Goal: Check status: Check status

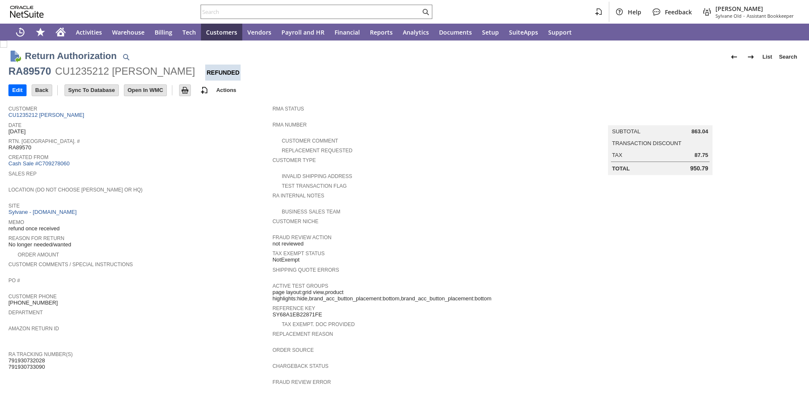
click at [184, 235] on span "Reason For Return" at bounding box center [138, 237] width 260 height 8
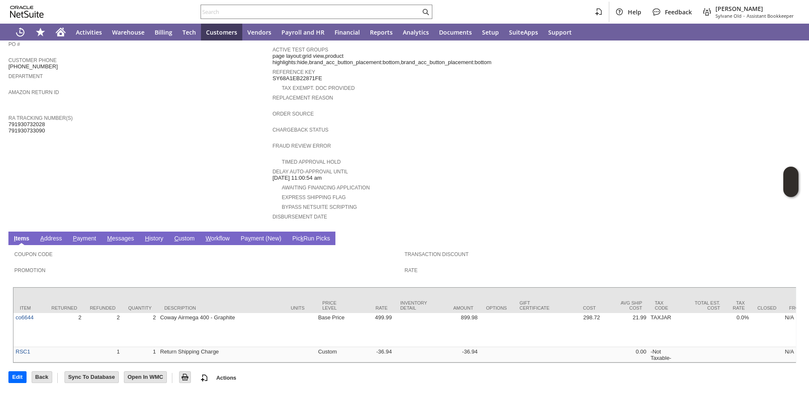
scroll to position [247, 0]
click at [354, 10] on input "text" at bounding box center [311, 12] width 220 height 10
paste input "RA89590"
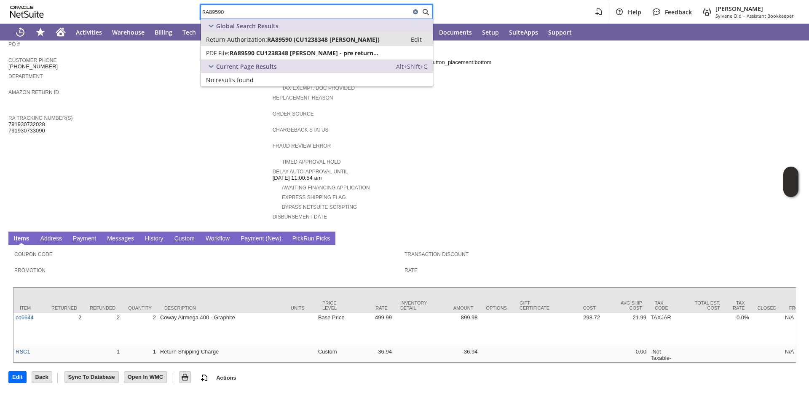
type input "RA89590"
click at [160, 235] on link "H istory" at bounding box center [154, 239] width 23 height 8
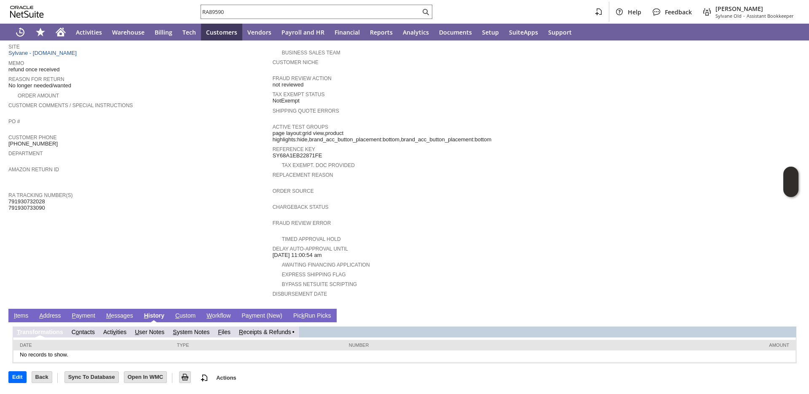
scroll to position [0, 0]
click at [200, 332] on link "S ystem Notes" at bounding box center [191, 331] width 37 height 7
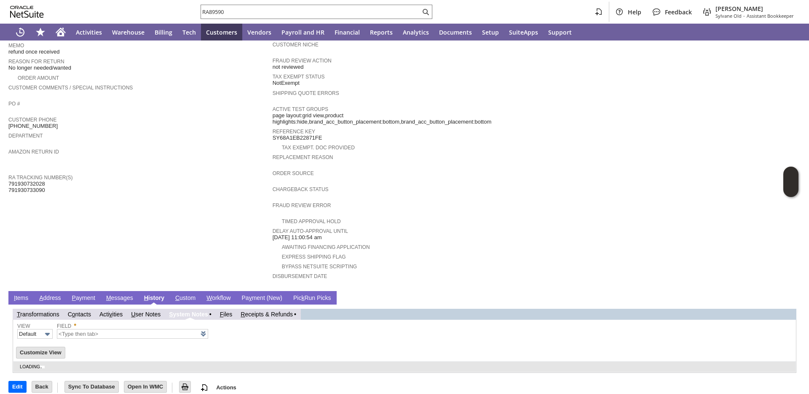
scroll to position [188, 0]
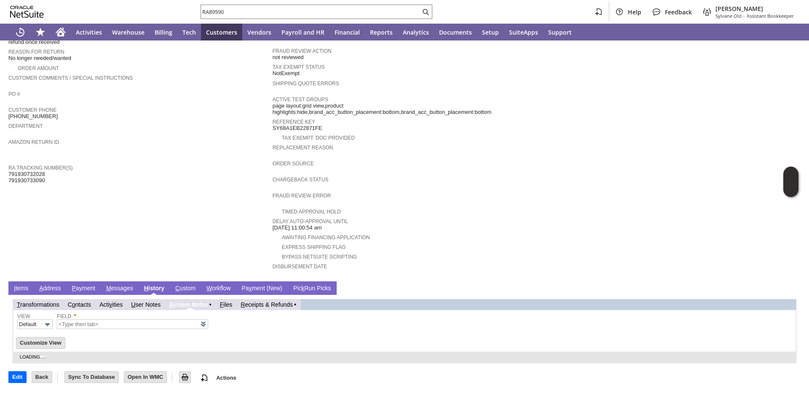
type input "1 to 25 of 78"
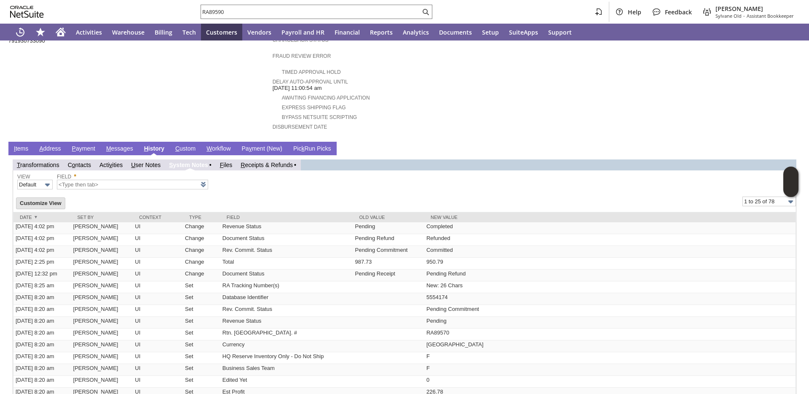
scroll to position [468, 0]
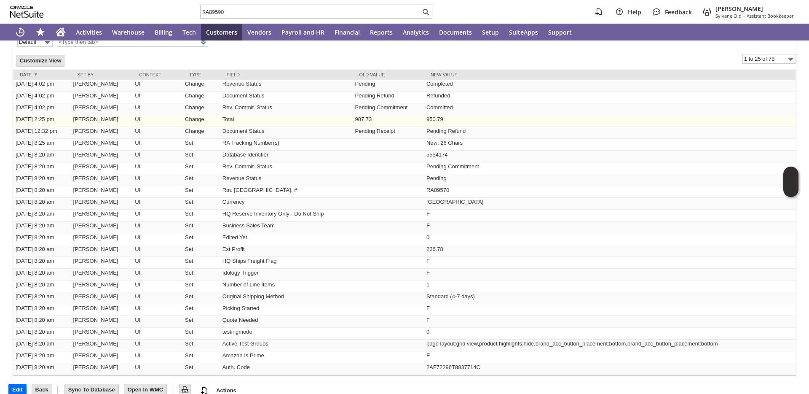
click at [458, 121] on td "950.79" at bounding box center [609, 121] width 371 height 12
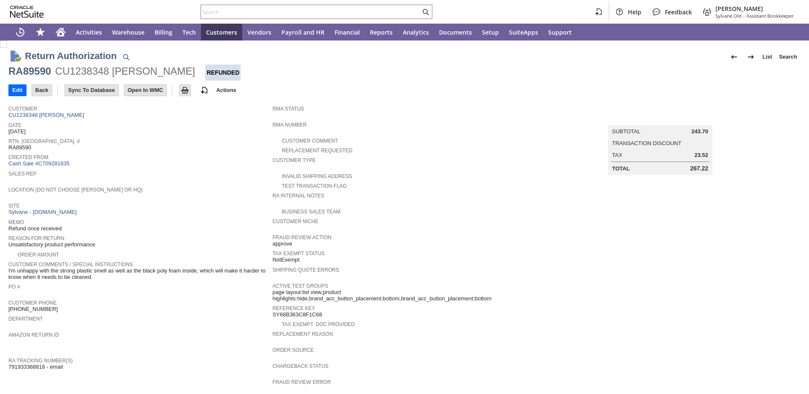
click at [187, 194] on div "Location (Do Not Choose [PERSON_NAME] or HQ)" at bounding box center [138, 191] width 260 height 15
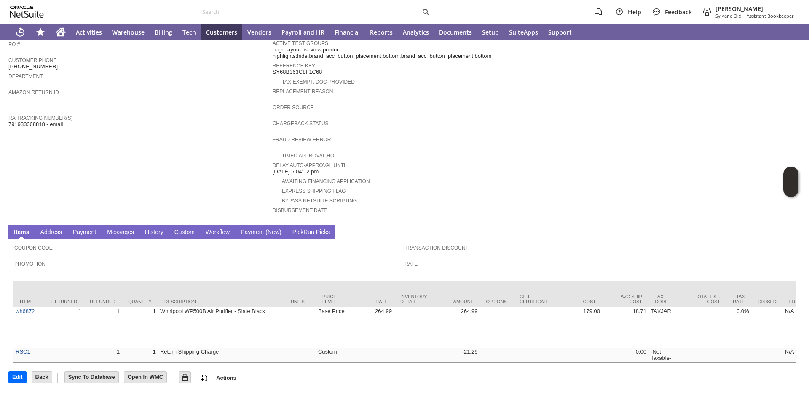
click at [303, 7] on input "text" at bounding box center [311, 12] width 220 height 10
paste input "RA10054"
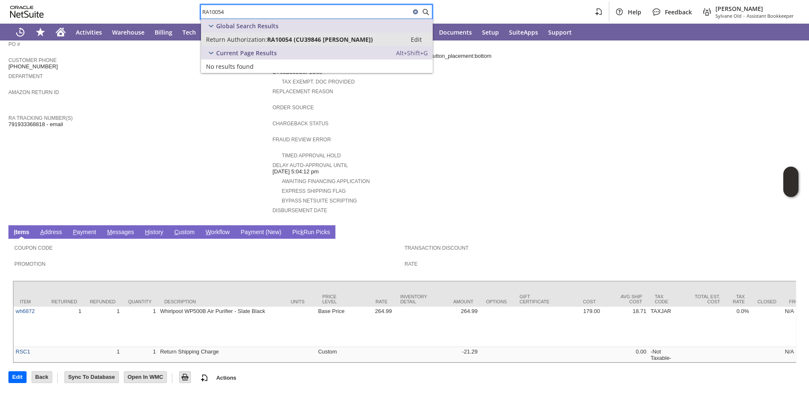
type input "RA10054"
click at [155, 228] on link "H istory" at bounding box center [154, 232] width 23 height 8
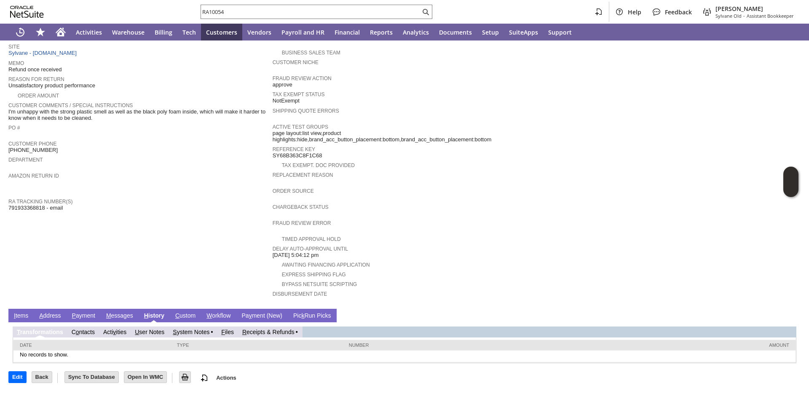
scroll to position [0, 0]
click at [182, 332] on link "S ystem Notes" at bounding box center [191, 331] width 37 height 7
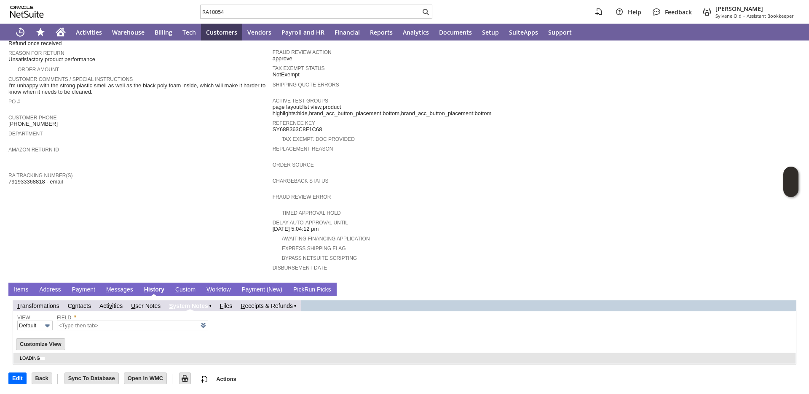
scroll to position [188, 0]
type input "1 to 25 of 86"
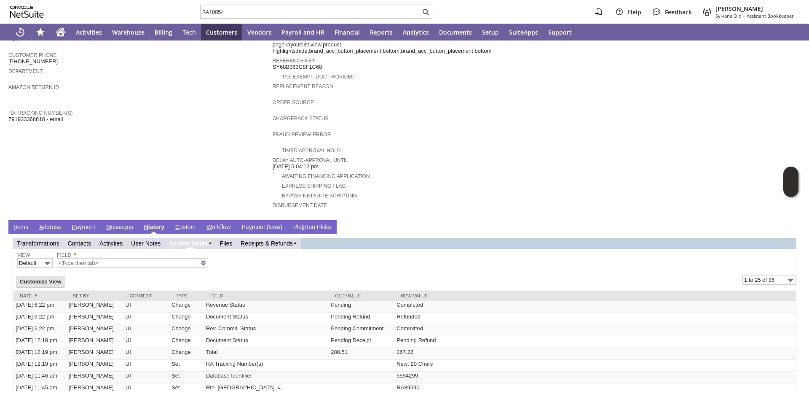
scroll to position [370, 0]
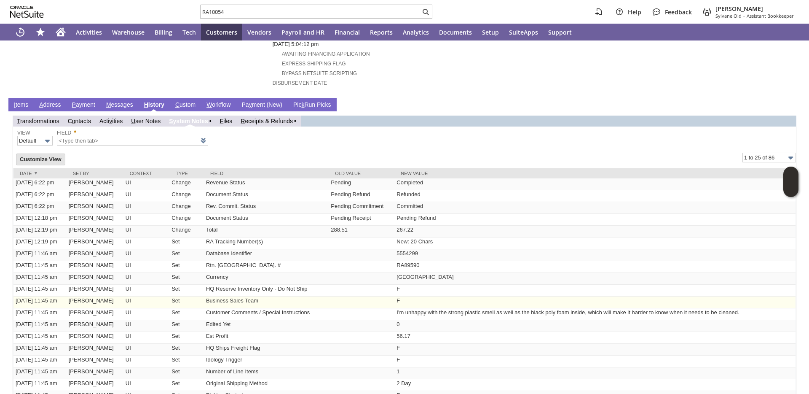
click at [277, 306] on td "Business Sales Team" at bounding box center [266, 302] width 125 height 12
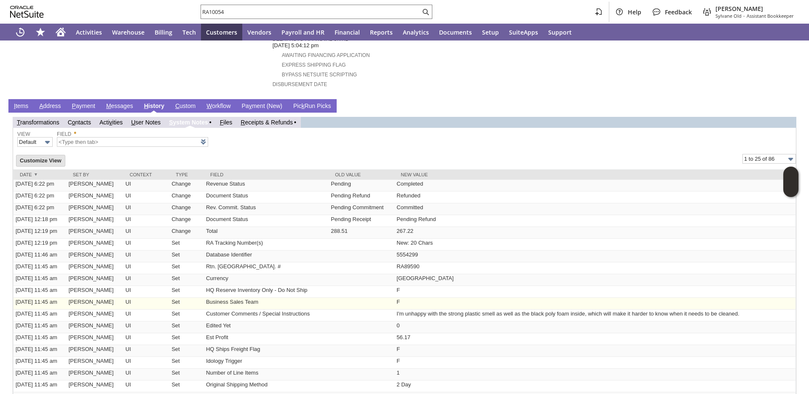
scroll to position [368, 0]
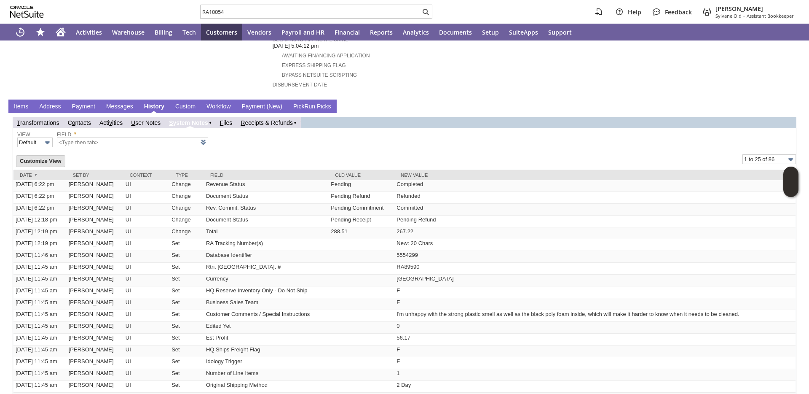
click at [22, 108] on link "I tems" at bounding box center [21, 107] width 19 height 8
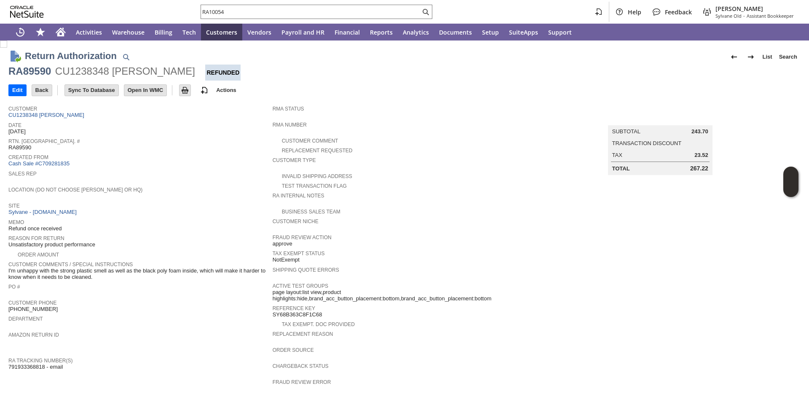
scroll to position [254, 0]
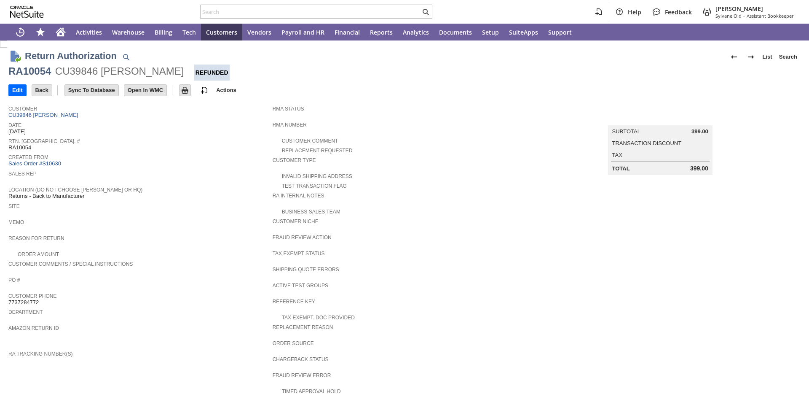
click at [239, 165] on div "Created From Sales Order #S10630" at bounding box center [138, 160] width 260 height 16
click at [180, 214] on div "Site" at bounding box center [138, 208] width 260 height 15
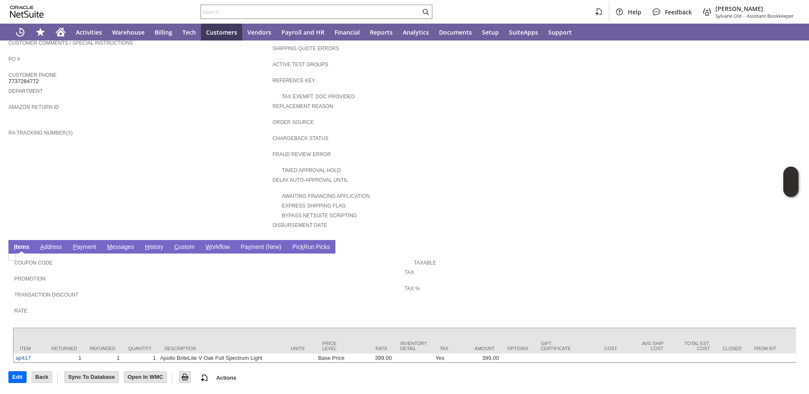
click at [152, 243] on link "H istory" at bounding box center [154, 247] width 23 height 8
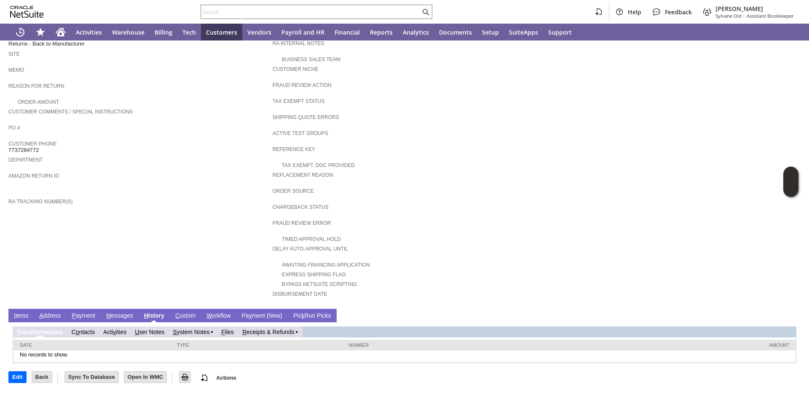
click at [267, 332] on link "R eceipts & Refunds" at bounding box center [268, 331] width 52 height 7
